Goal: Task Accomplishment & Management: Manage account settings

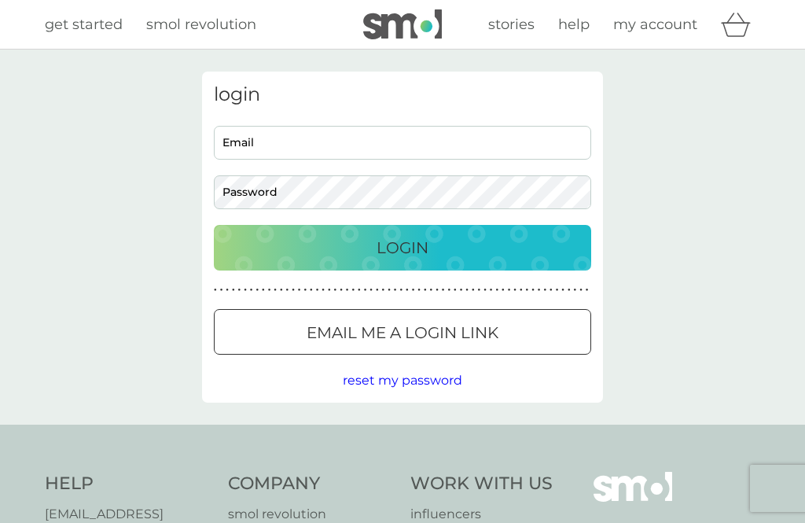
click at [255, 143] on input "Email" at bounding box center [402, 143] width 377 height 34
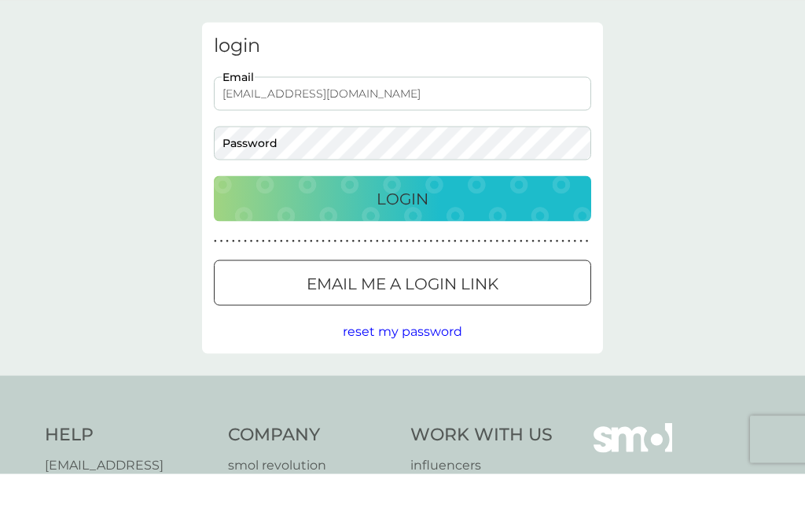
type input "h.p.nelmes@open.ac.uk"
click at [54, 82] on div "login h.p.nelmes@open.ac.uk Email Password Login ● ● ● ● ● ● ● ● ● ● ● ● ● ● ● …" at bounding box center [402, 237] width 805 height 375
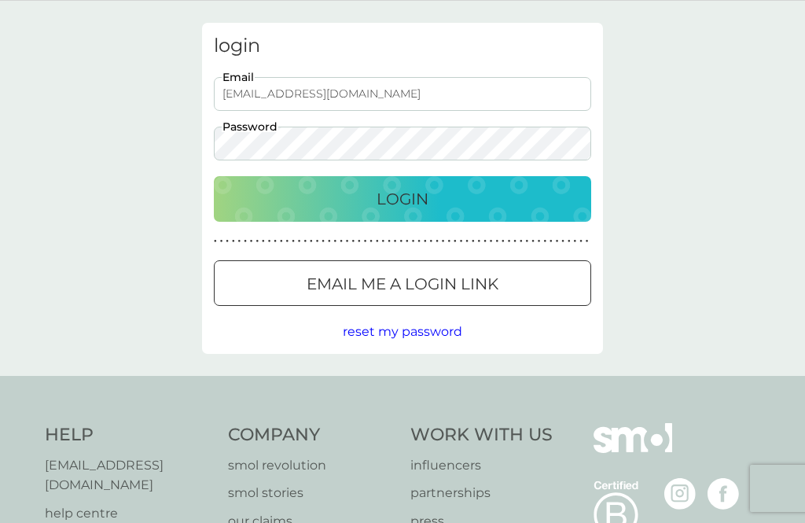
scroll to position [50, 0]
click at [271, 191] on div "Login" at bounding box center [402, 197] width 346 height 25
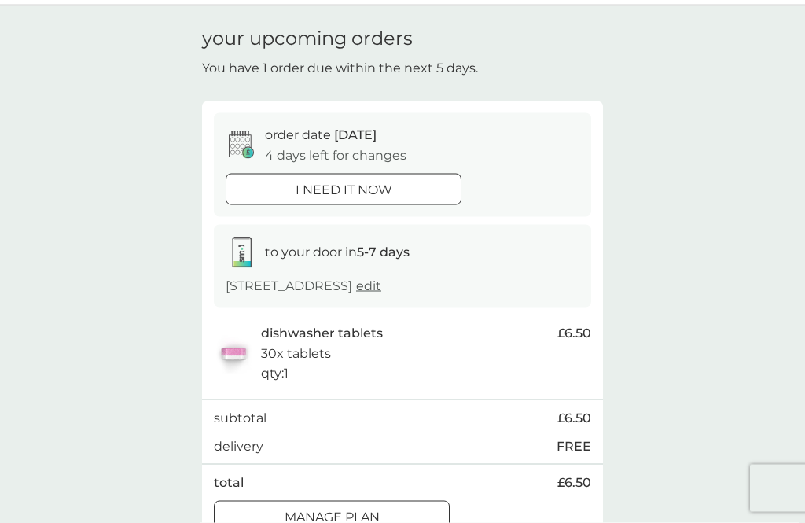
scroll to position [50, 0]
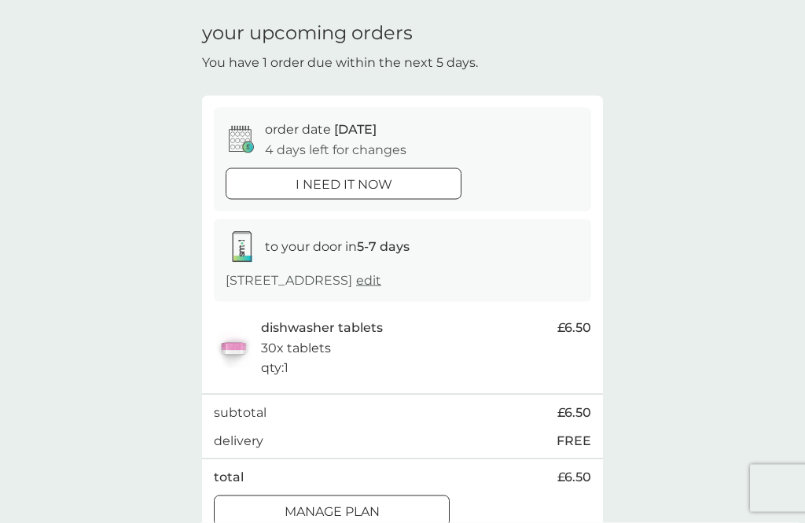
click at [261, 178] on div "i need it now" at bounding box center [343, 184] width 234 height 20
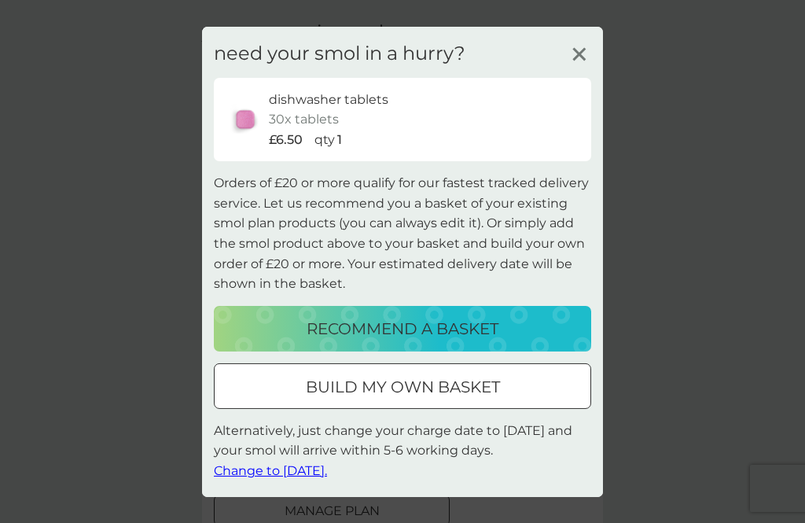
click at [259, 478] on span "Change to [DATE]." at bounding box center [270, 470] width 113 height 15
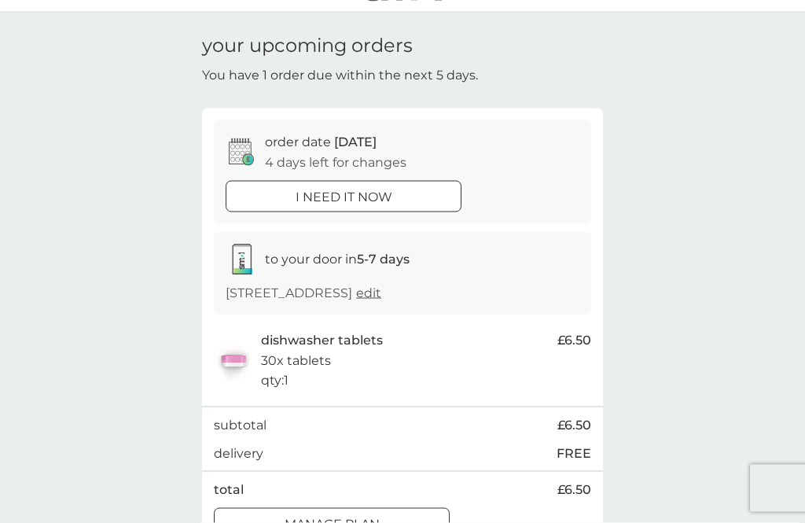
scroll to position [42, 0]
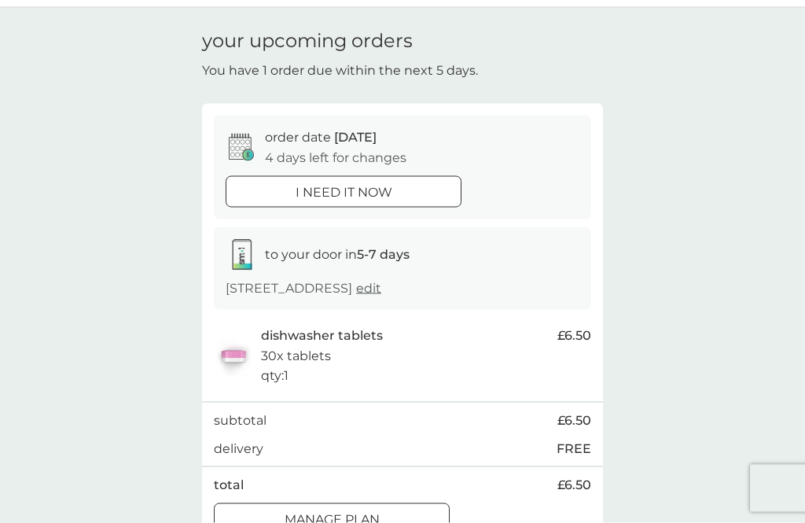
click at [295, 193] on p "i need it now" at bounding box center [343, 192] width 97 height 20
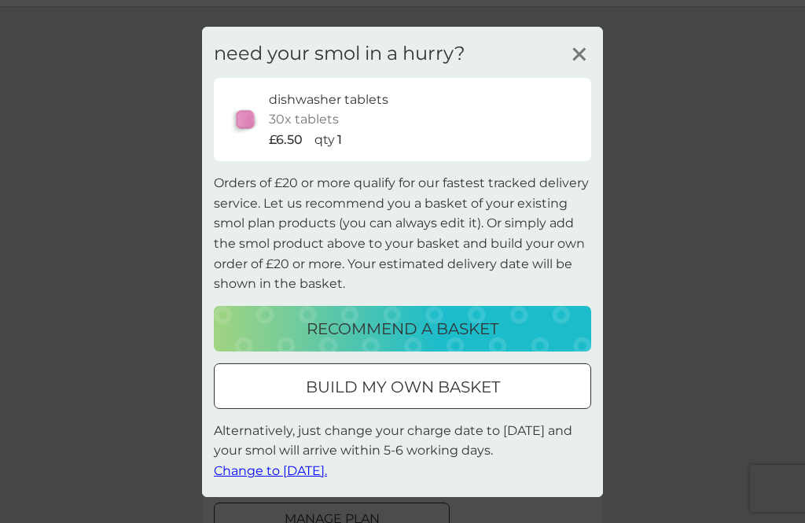
click at [247, 478] on span "Change to [DATE]." at bounding box center [270, 470] width 113 height 15
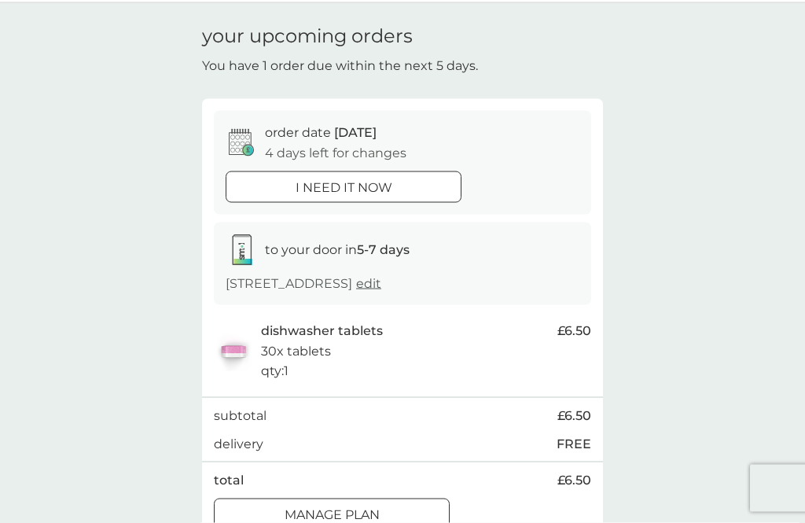
scroll to position [48, 0]
click at [74, 88] on div "your upcoming orders You have 1 order due within the next 5 days. order date [D…" at bounding box center [402, 282] width 805 height 560
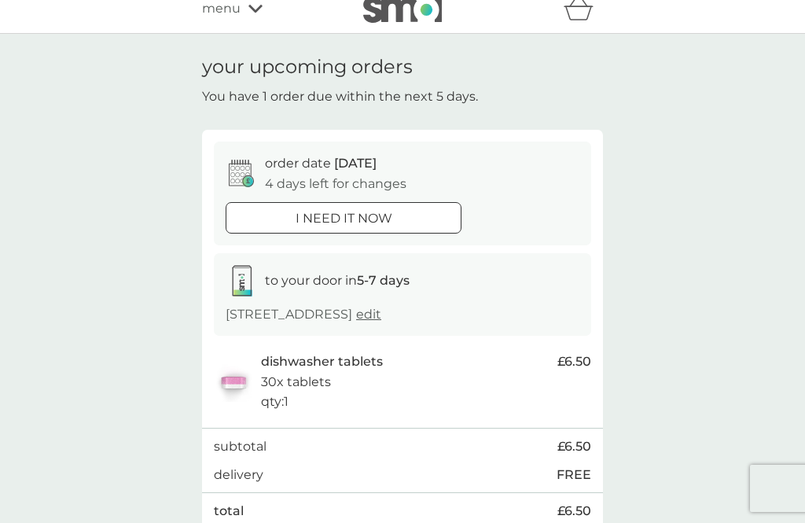
scroll to position [0, 0]
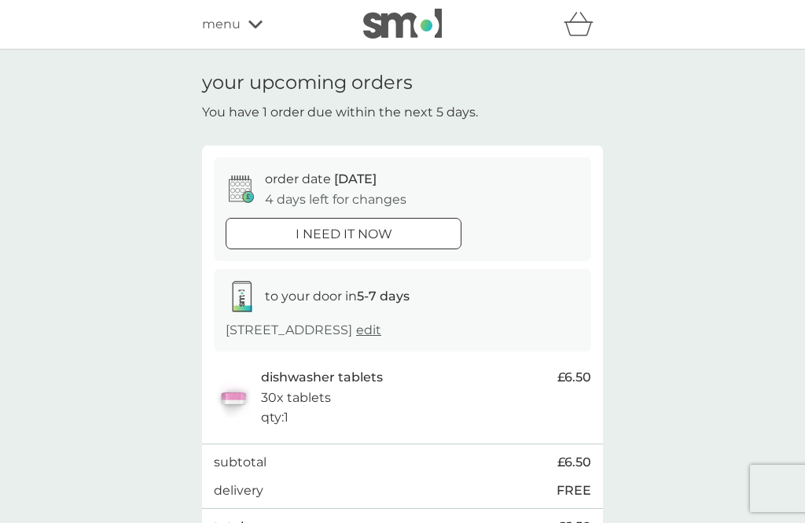
click at [222, 31] on span "menu" at bounding box center [221, 24] width 39 height 20
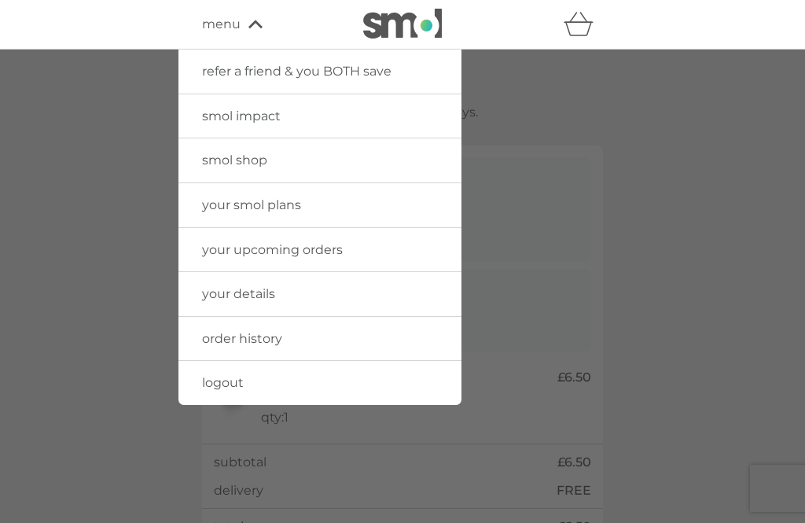
click at [220, 218] on link "your smol plans" at bounding box center [319, 205] width 283 height 44
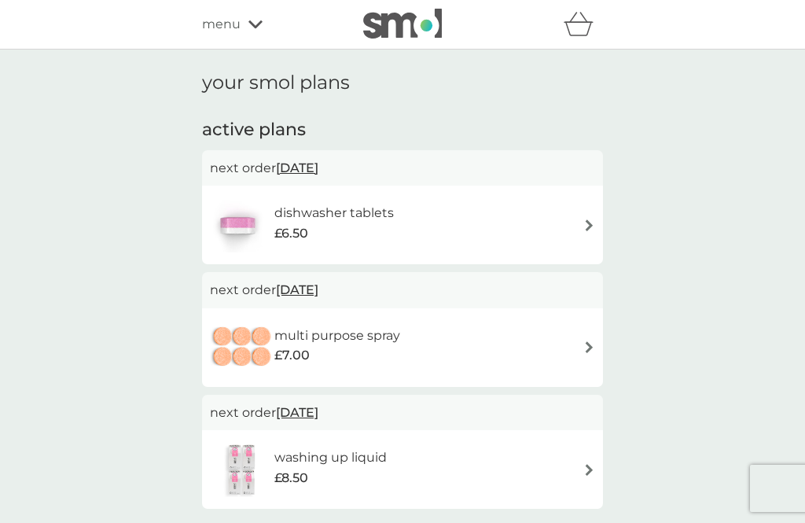
click at [242, 231] on img at bounding box center [237, 224] width 55 height 55
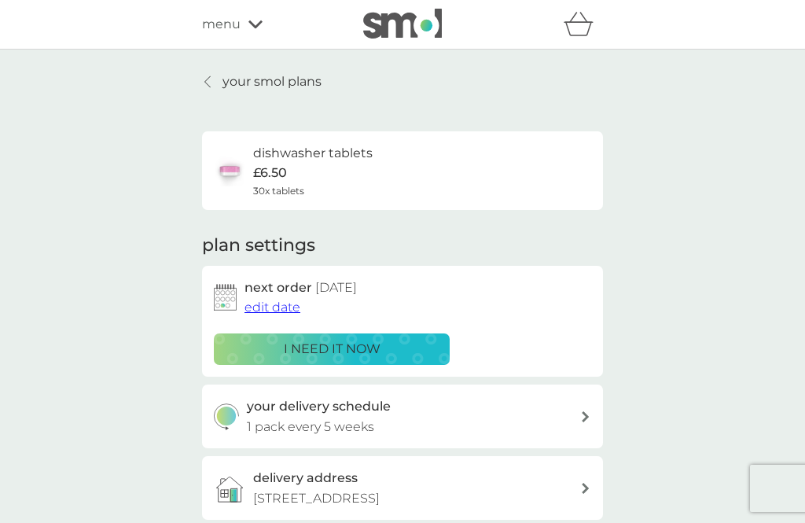
click at [221, 77] on link "your smol plans" at bounding box center [261, 82] width 119 height 20
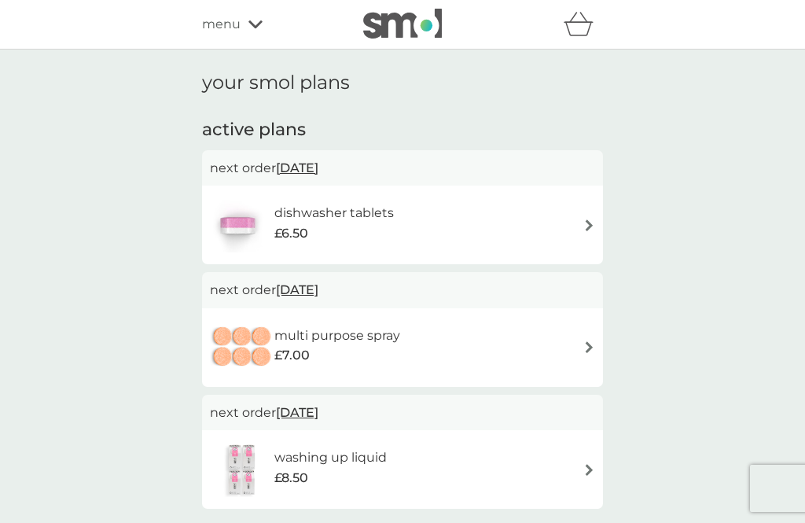
click at [234, 31] on span "menu" at bounding box center [221, 24] width 39 height 20
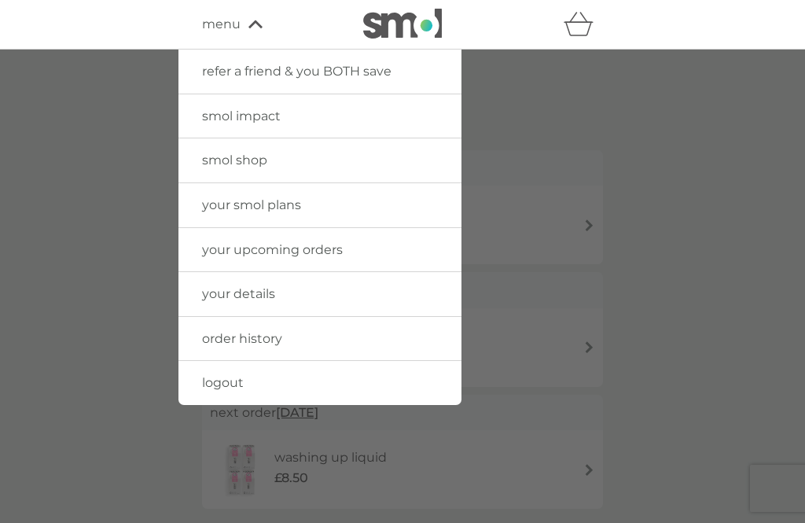
click at [203, 376] on span "logout" at bounding box center [223, 382] width 42 height 15
